Goal: Navigation & Orientation: Find specific page/section

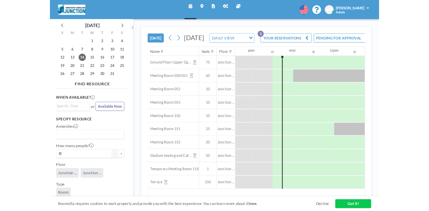
scroll to position [0, 429]
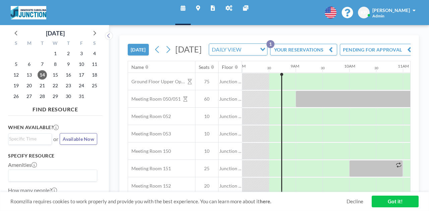
click at [228, 6] on icon at bounding box center [228, 7] width 7 height 5
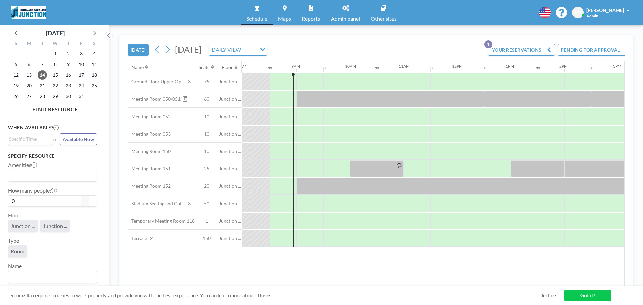
scroll to position [0, 429]
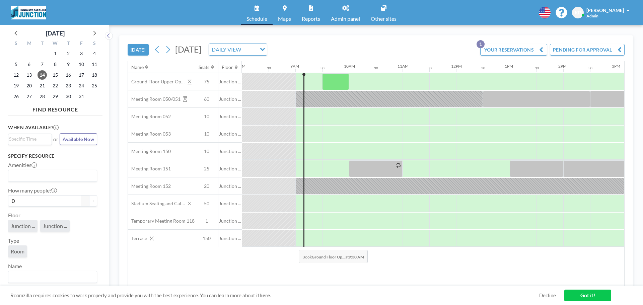
click at [294, 268] on div "Name Seats Floor 12AM 30 1AM 30 2AM 30 3AM 30 4AM 30 5AM 30 6AM 30 7AM 30 8AM 3…" at bounding box center [376, 173] width 497 height 225
click at [411, 36] on div "TODAY Tuesday, October 14, 2025 DAILY VIEW Loading... YOUR RESERVATIONS 1 PENDI…" at bounding box center [376, 48] width 497 height 25
click at [342, 18] on span "Admin panel" at bounding box center [345, 18] width 29 height 5
